Goal: Task Accomplishment & Management: Use online tool/utility

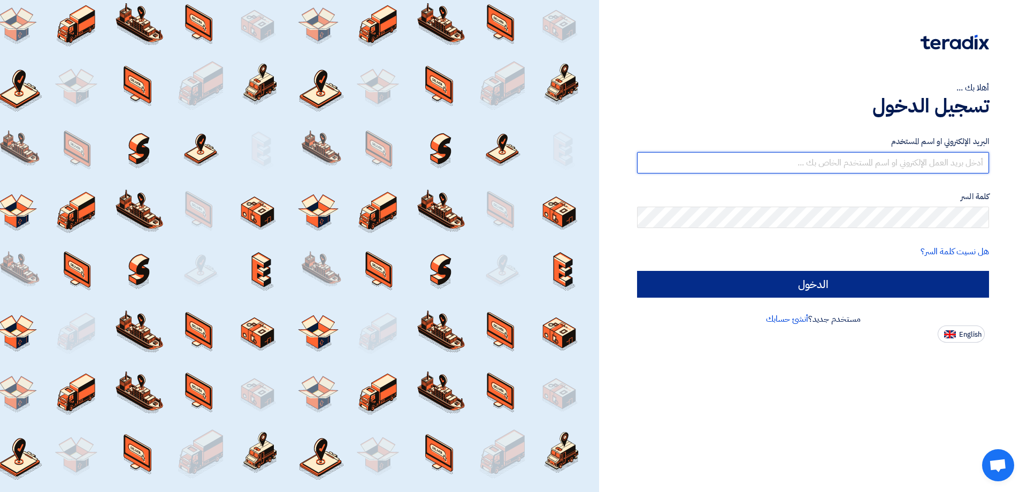
type input "[EMAIL_ADDRESS][DOMAIN_NAME]"
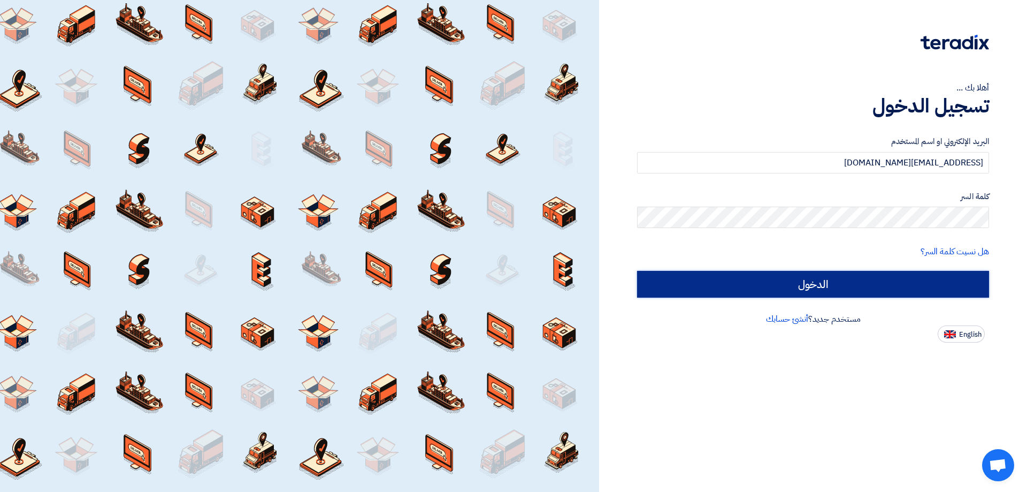
click at [758, 280] on input "الدخول" at bounding box center [813, 284] width 352 height 27
type input "Sign in"
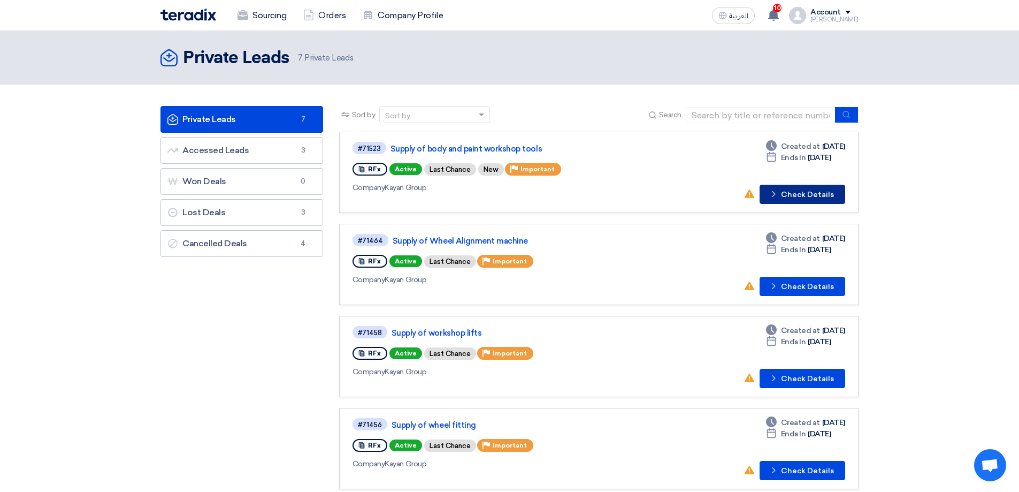
click at [776, 195] on icon "Check details" at bounding box center [774, 194] width 10 height 10
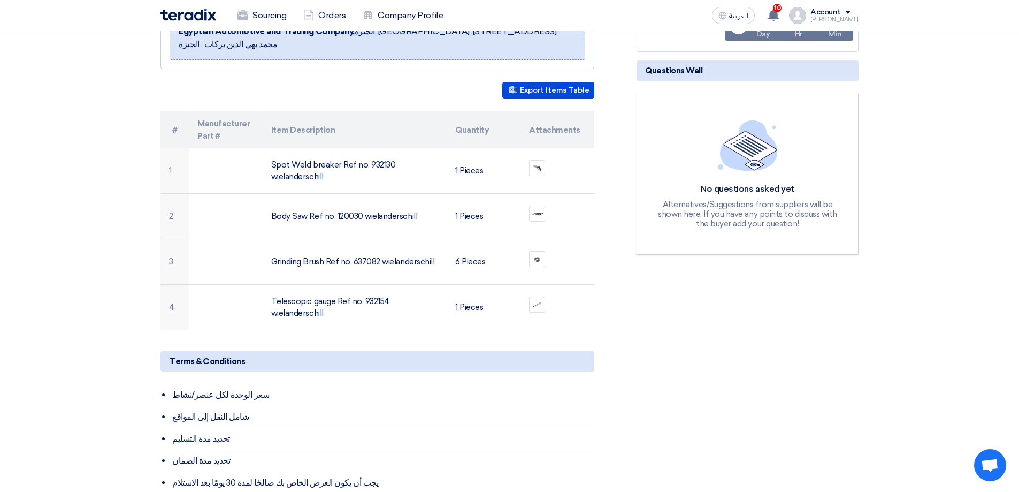
scroll to position [214, 0]
